Goal: Information Seeking & Learning: Learn about a topic

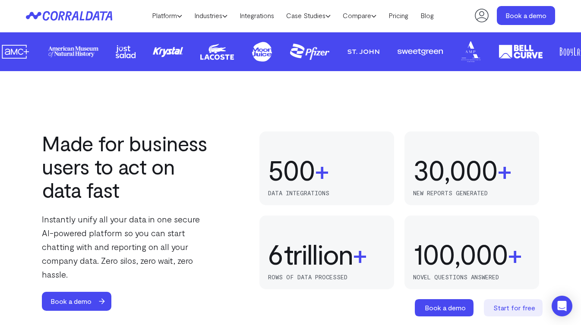
scroll to position [527, 0]
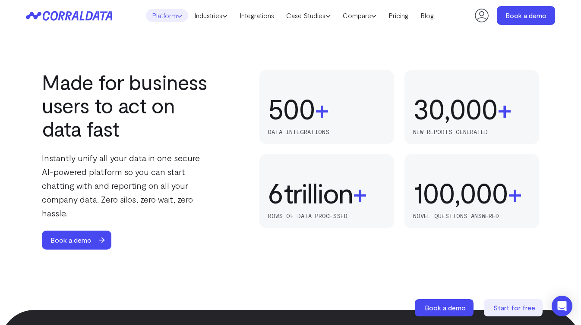
click at [177, 16] on icon at bounding box center [179, 15] width 5 height 5
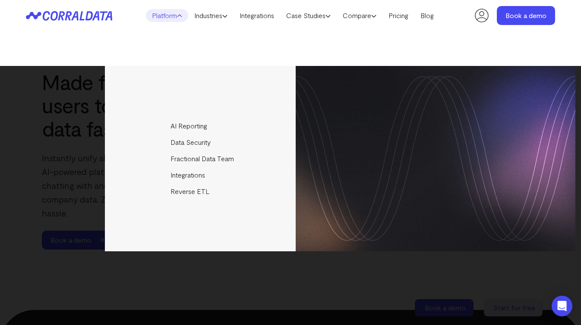
click at [214, 80] on ul "AI Reporting Use AI to effortlessly answer any business questions from all your…" at bounding box center [340, 159] width 470 height 186
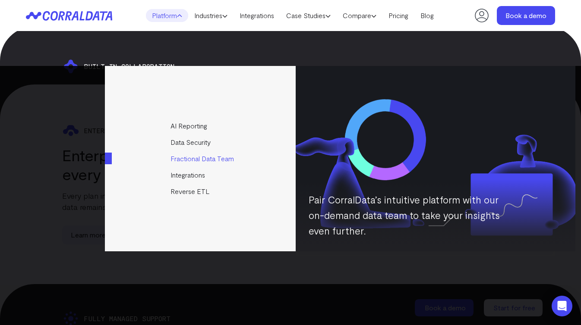
scroll to position [2434, 0]
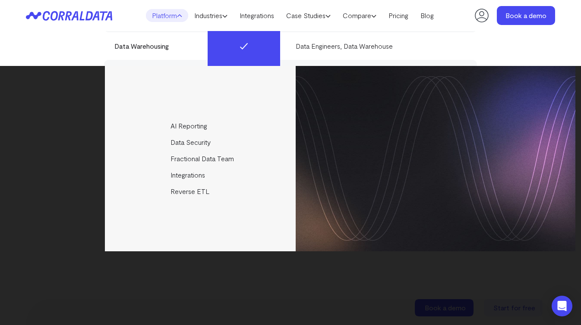
click at [360, 278] on div "AI Reporting Use AI to effortlessly answer any business questions from all your…" at bounding box center [290, 195] width 581 height 259
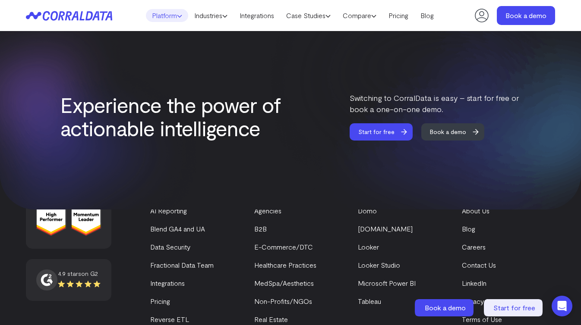
scroll to position [3463, 0]
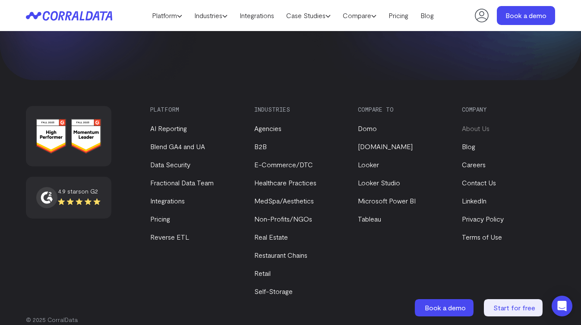
click at [477, 124] on link "About Us" at bounding box center [476, 128] width 28 height 8
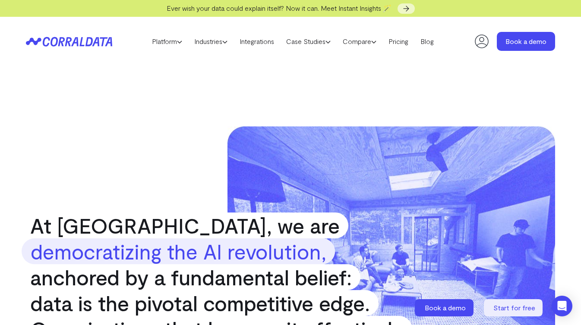
scroll to position [34, 0]
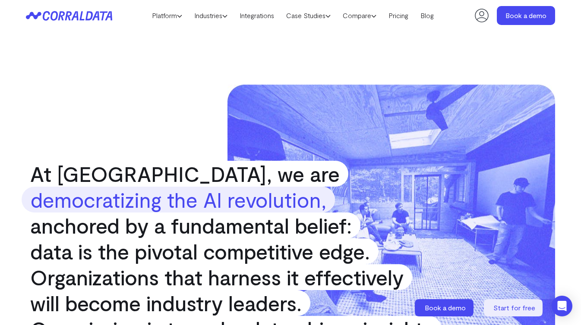
click at [227, 242] on span "data is the pivotal competitive edge." at bounding box center [200, 252] width 357 height 26
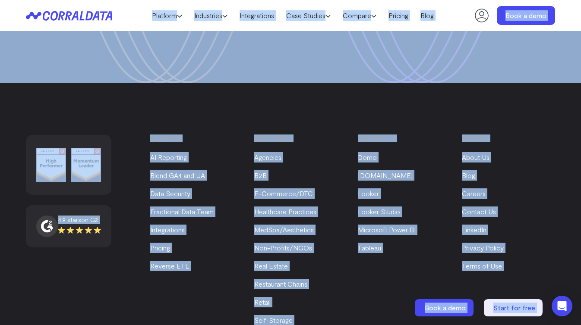
scroll to position [1221, 0]
